Goal: Consume media (video, audio): Consume media (video, audio)

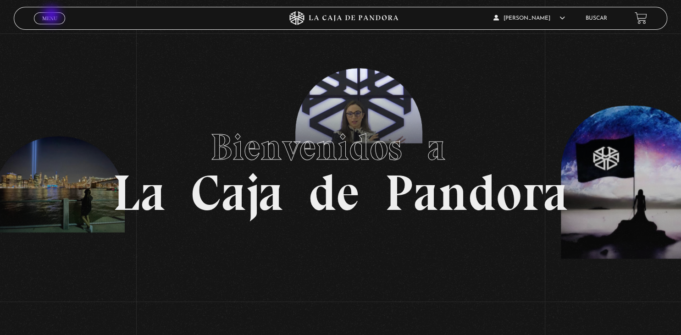
click at [52, 16] on span "Menu" at bounding box center [49, 19] width 15 height 6
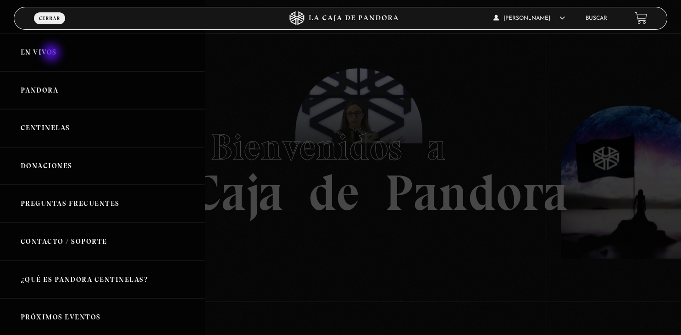
click at [52, 54] on link "En vivos" at bounding box center [102, 52] width 205 height 38
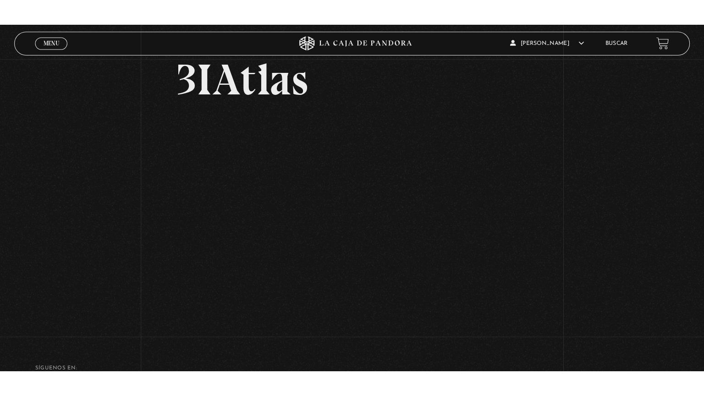
scroll to position [59, 0]
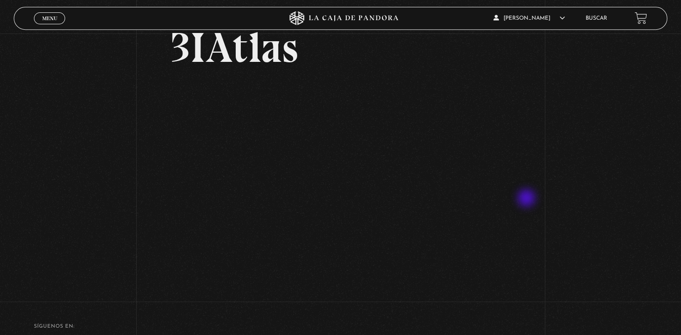
click at [527, 199] on div "Volver Octubre 9 - 9pm 3IAtlas" at bounding box center [340, 133] width 681 height 317
